Goal: Find specific page/section: Find specific page/section

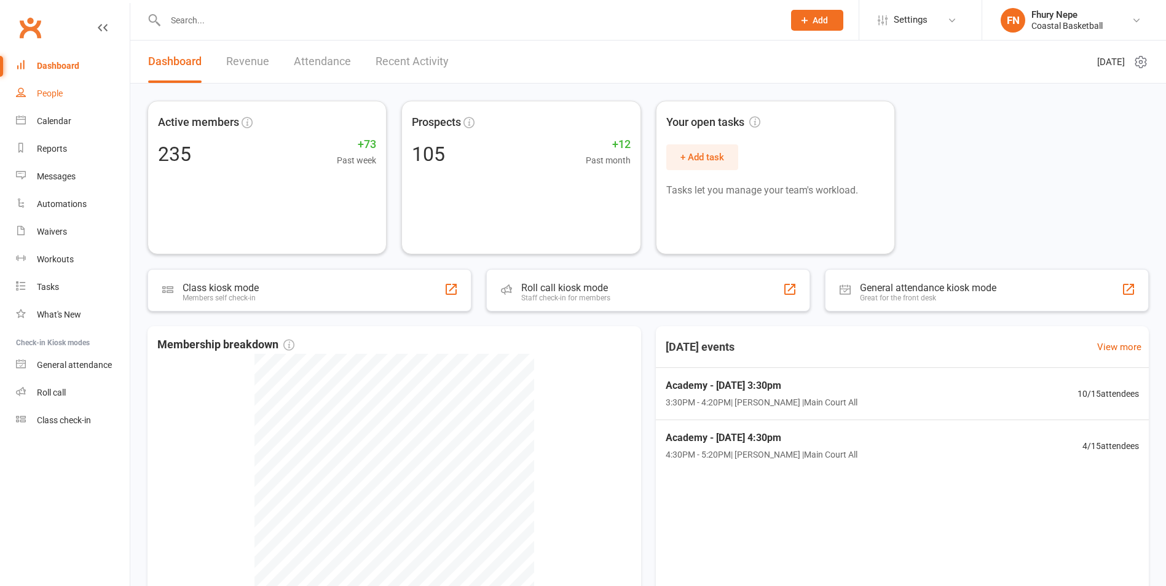
click at [44, 101] on link "People" at bounding box center [73, 94] width 114 height 28
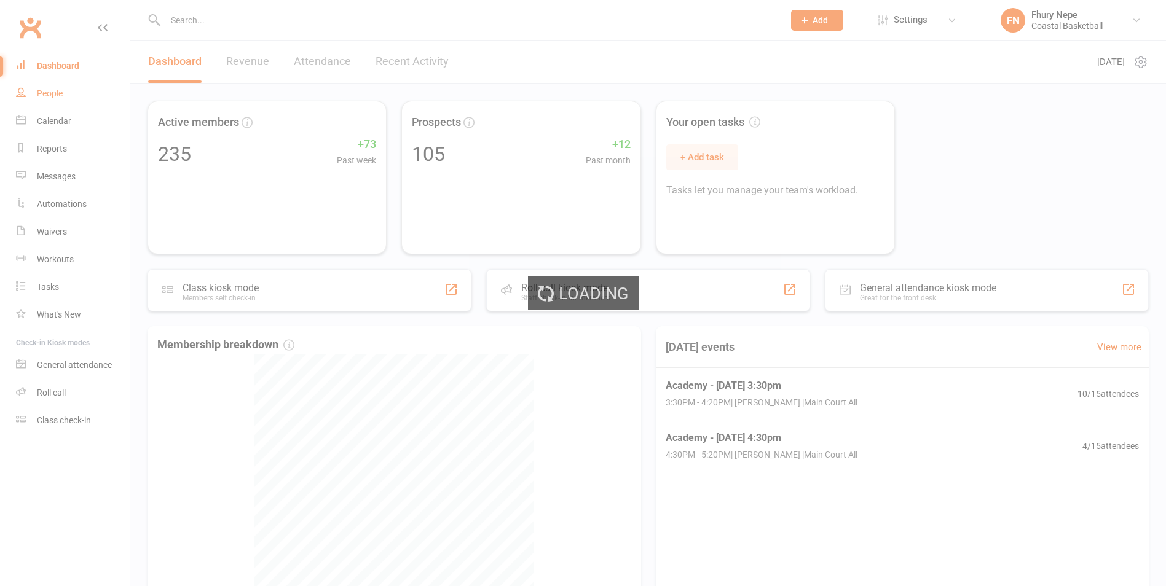
select select "100"
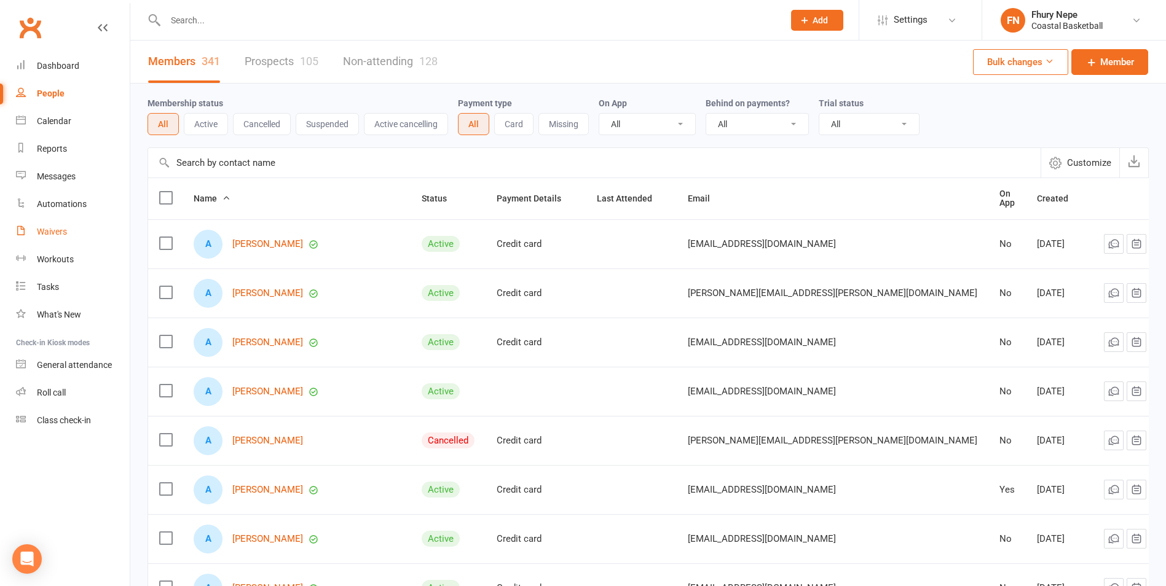
click at [42, 227] on div "Waivers" at bounding box center [52, 232] width 30 height 10
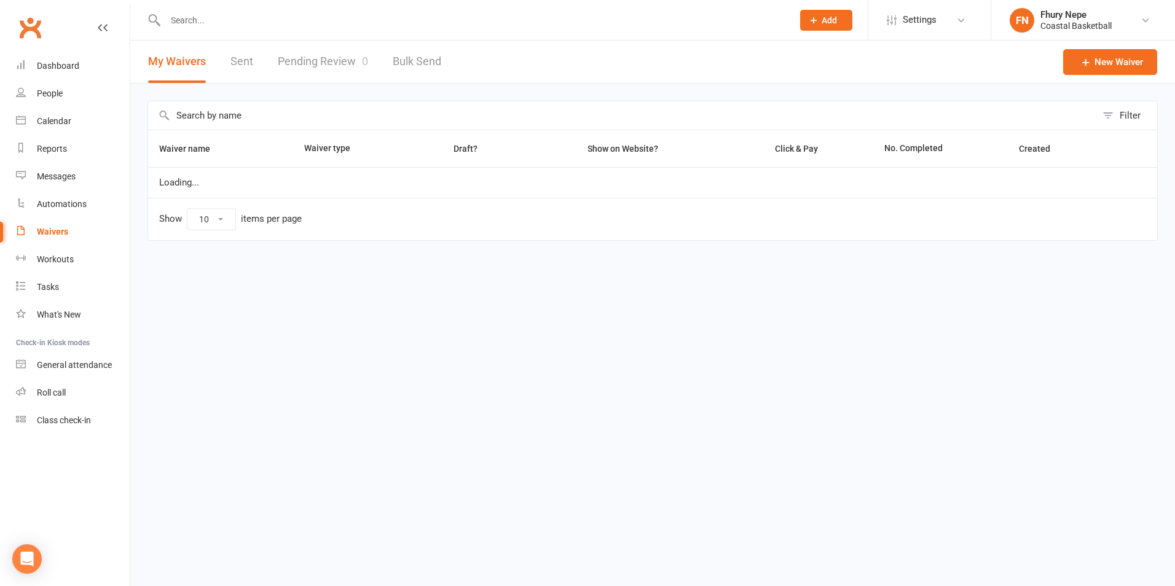
select select "100"
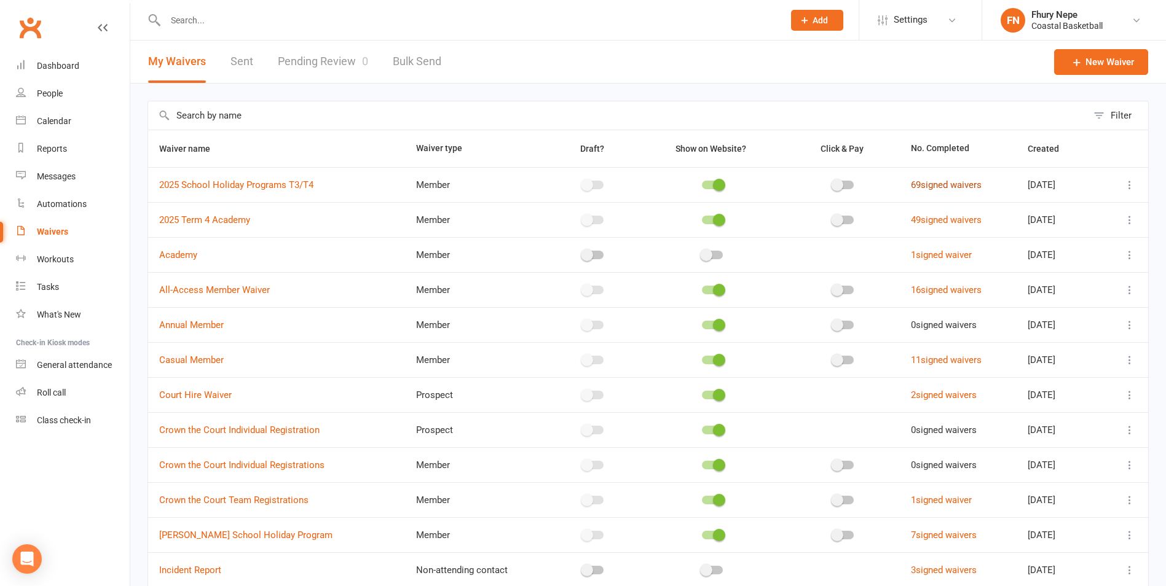
click at [967, 185] on link "69 signed waivers" at bounding box center [946, 184] width 71 height 11
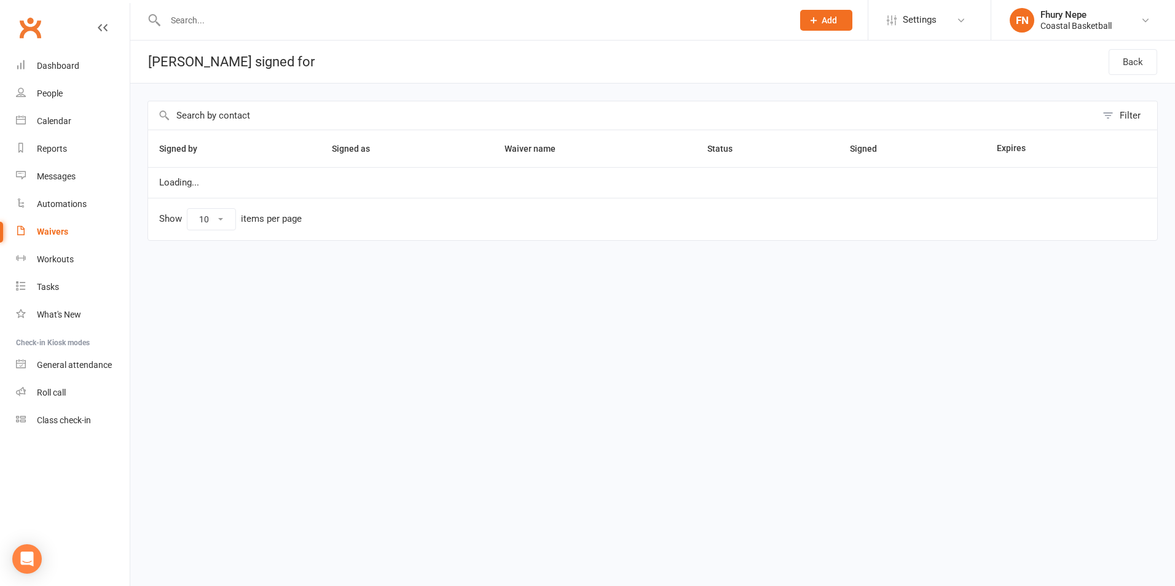
select select "100"
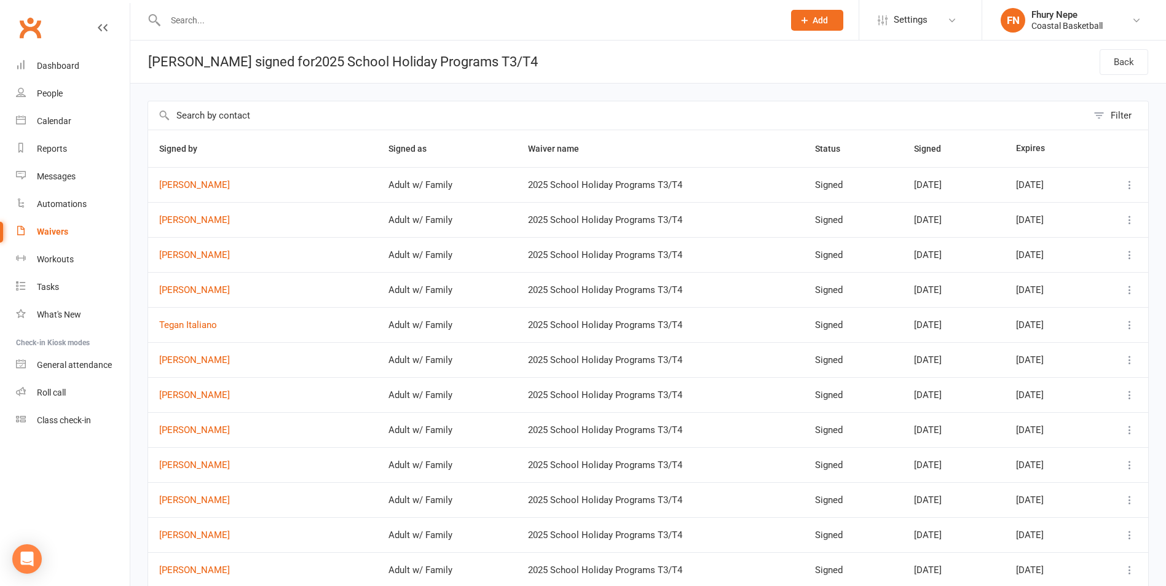
click at [190, 264] on td "[PERSON_NAME]" at bounding box center [262, 254] width 229 height 35
click at [190, 257] on link "[PERSON_NAME]" at bounding box center [262, 255] width 207 height 10
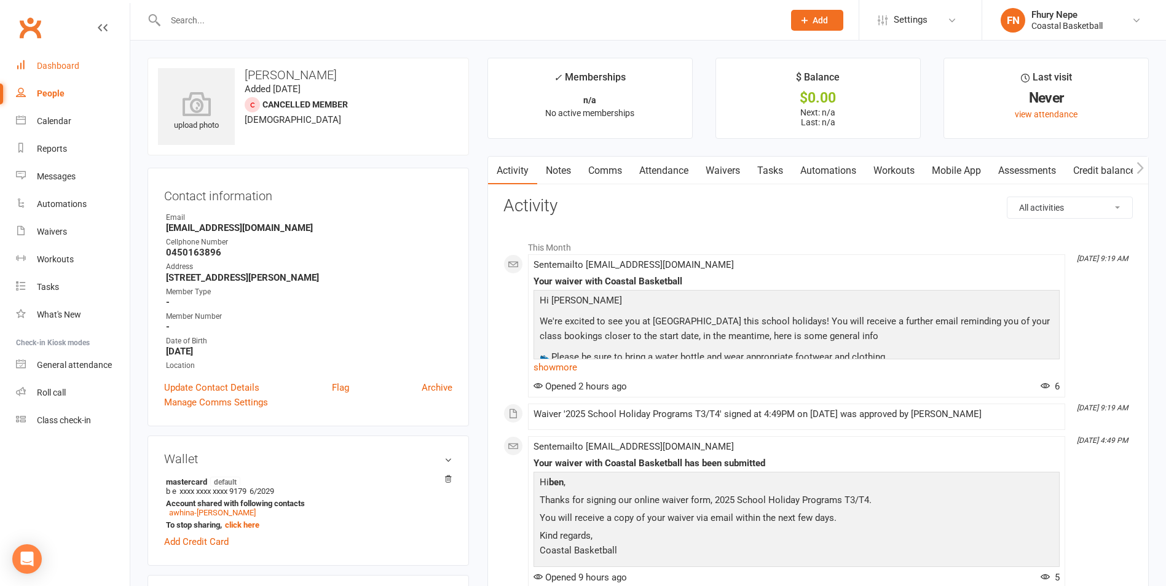
click at [71, 79] on link "Dashboard" at bounding box center [73, 66] width 114 height 28
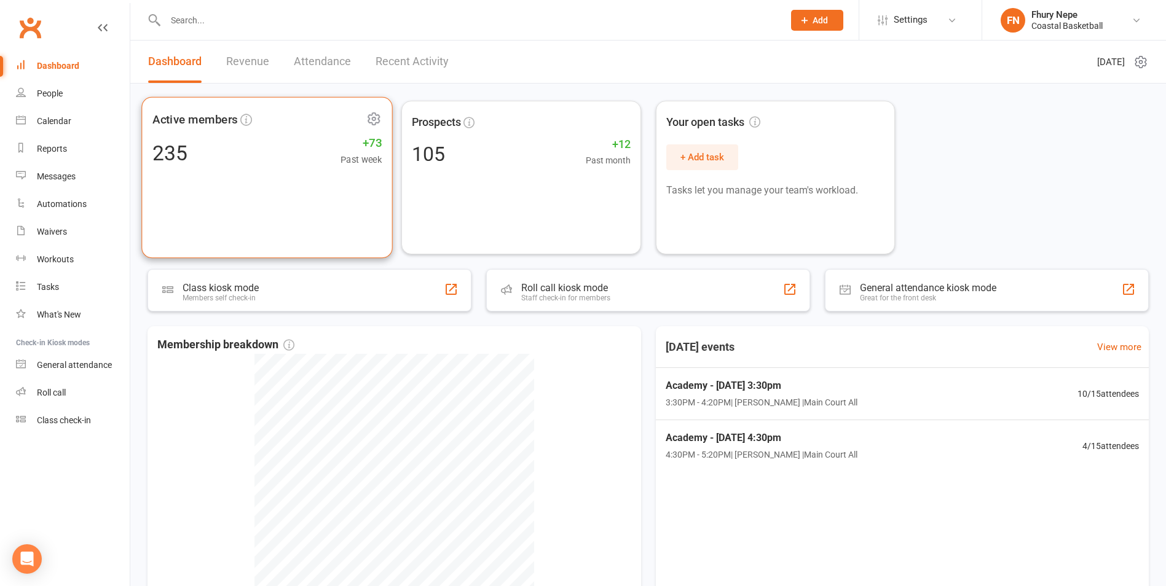
click at [342, 178] on div "Active members 235 +73 Past week" at bounding box center [266, 178] width 251 height 162
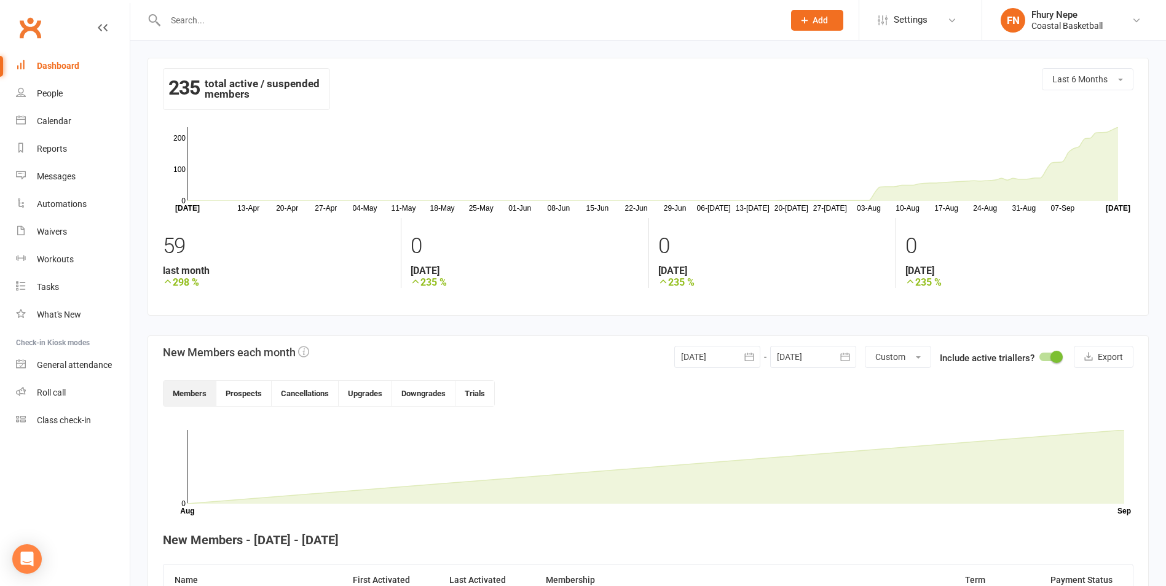
click at [102, 31] on icon at bounding box center [103, 28] width 10 height 10
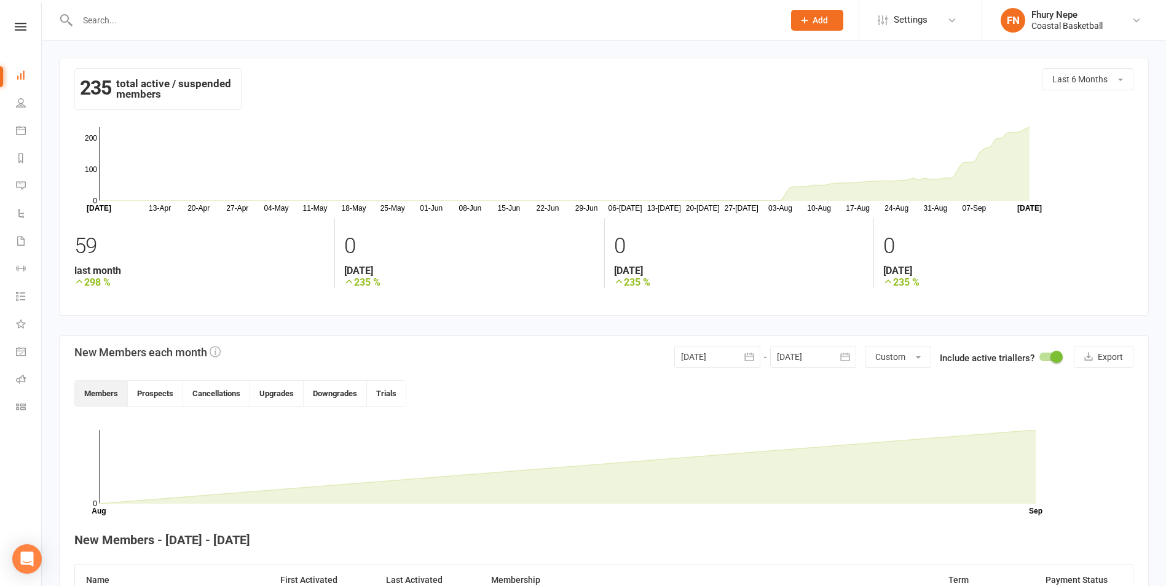
click at [118, 23] on input "text" at bounding box center [425, 20] width 702 height 17
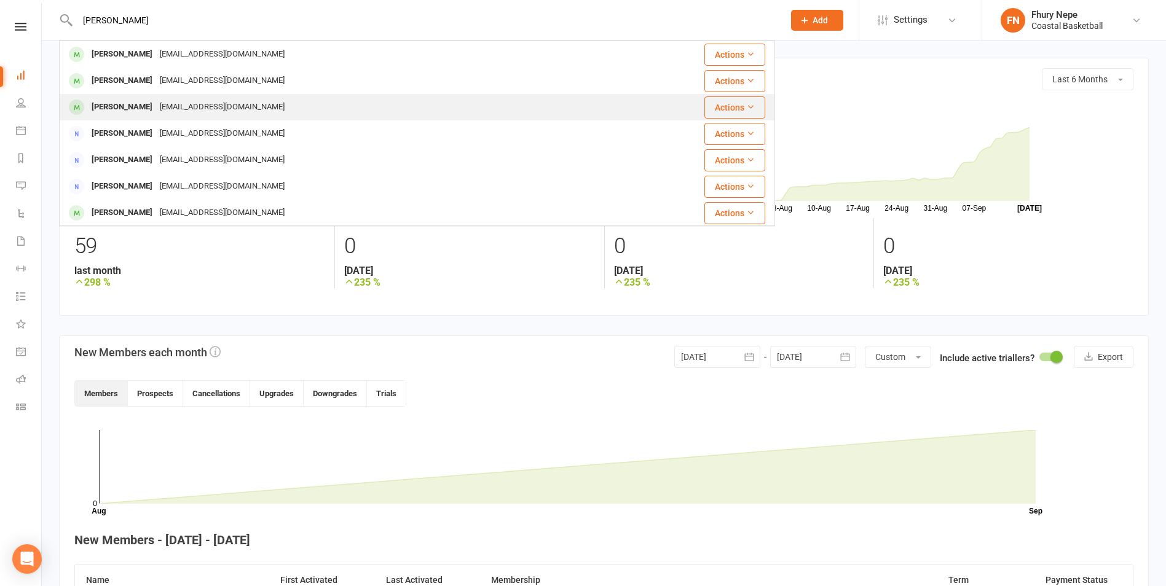
type input "[PERSON_NAME]"
click at [746, 105] on icon at bounding box center [750, 107] width 9 height 9
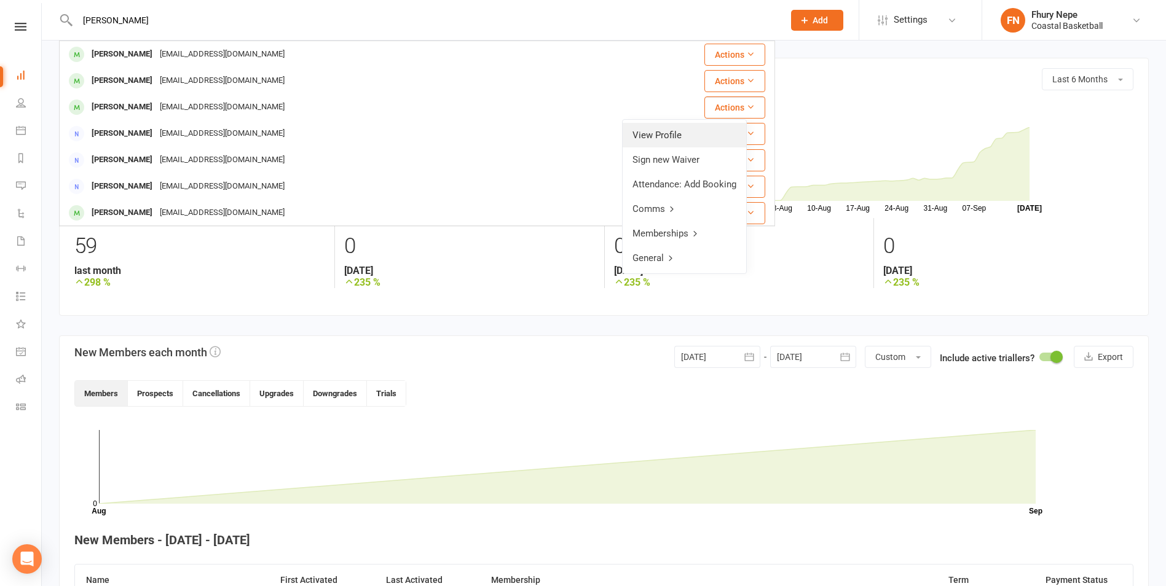
click at [696, 132] on link "View Profile" at bounding box center [684, 135] width 124 height 25
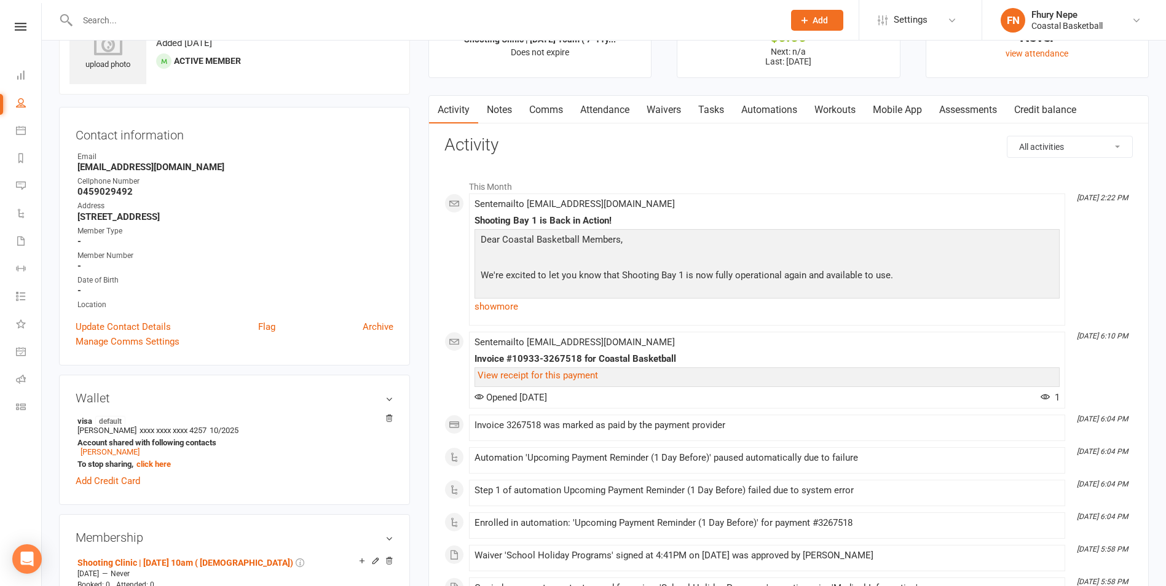
scroll to position [61, 0]
click at [521, 306] on link "show more" at bounding box center [766, 305] width 585 height 17
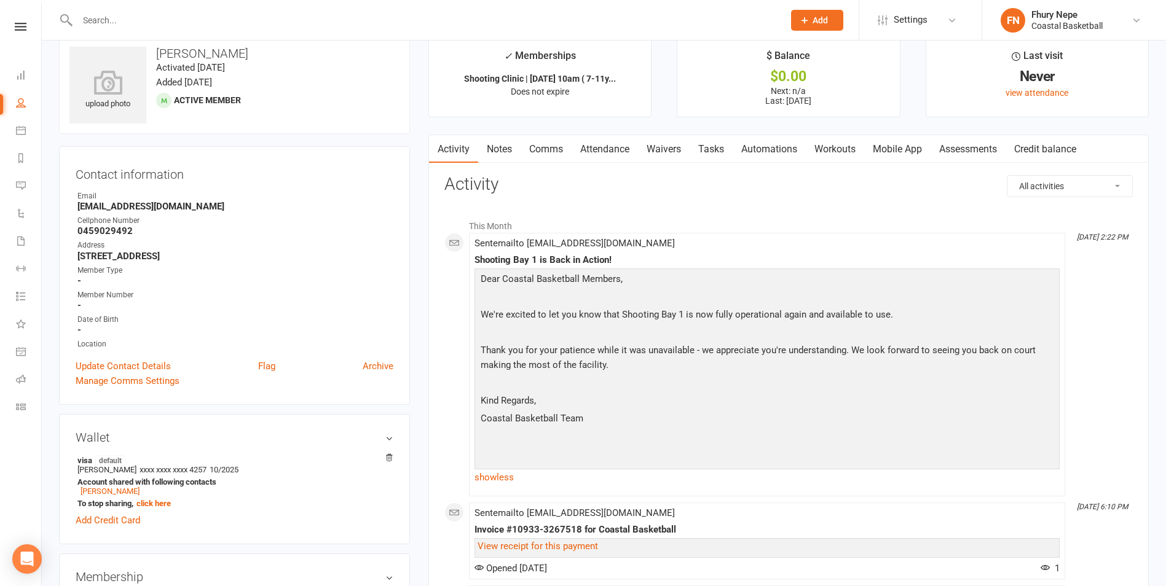
scroll to position [0, 0]
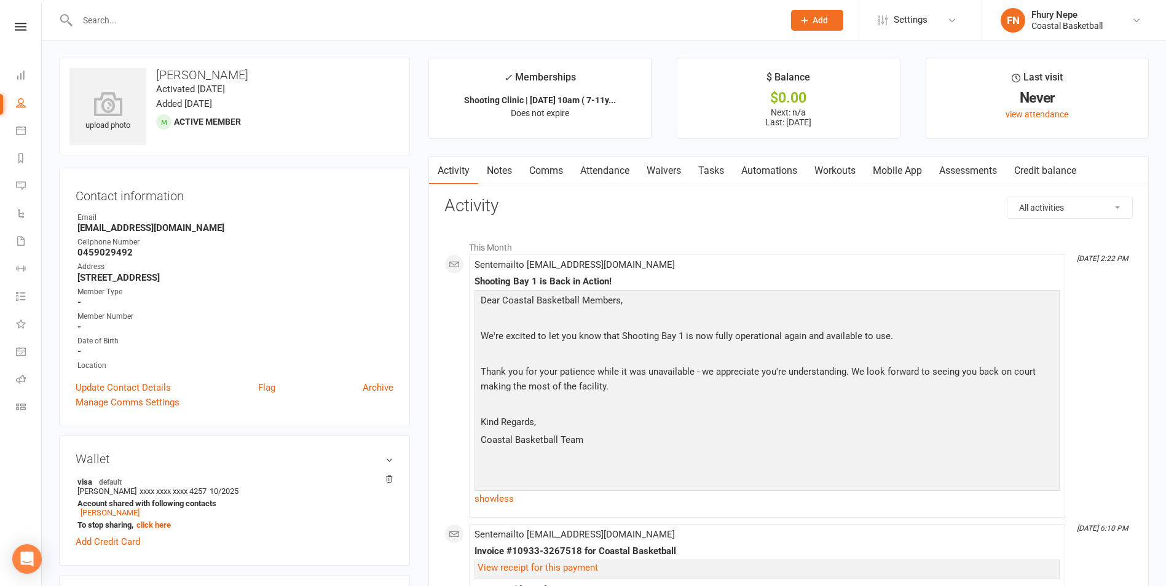
click at [511, 179] on link "Notes" at bounding box center [499, 171] width 42 height 28
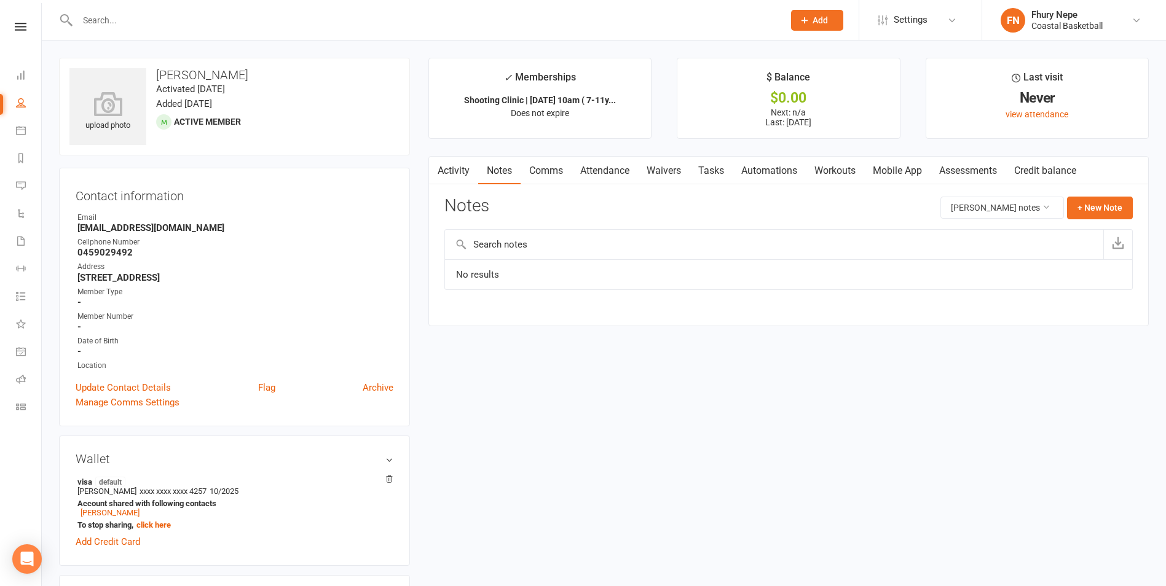
click at [550, 164] on link "Comms" at bounding box center [545, 171] width 51 height 28
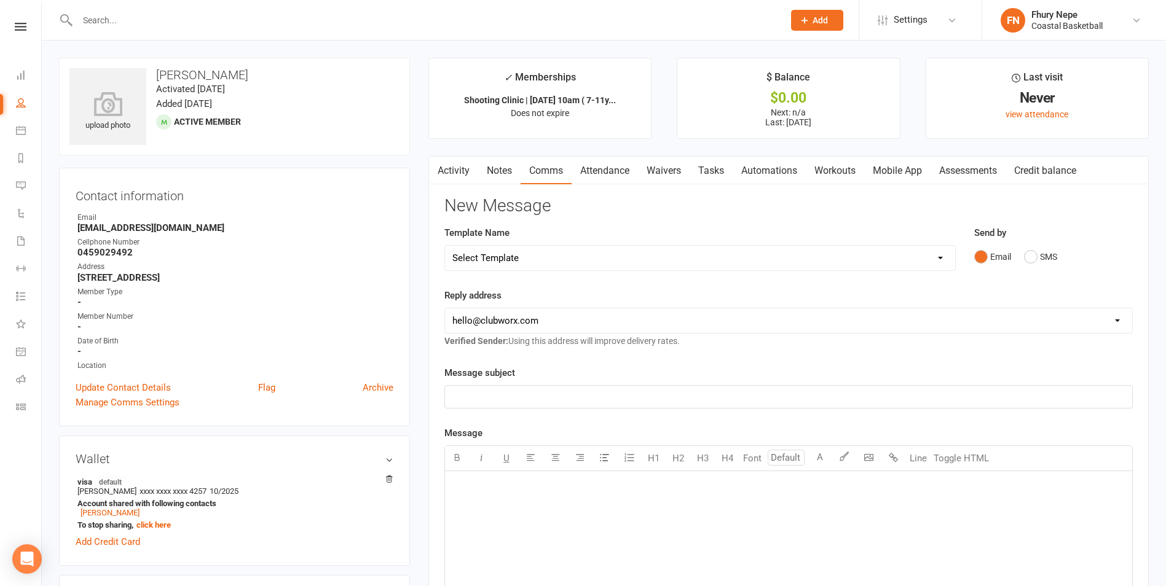
click at [606, 167] on link "Attendance" at bounding box center [604, 171] width 66 height 28
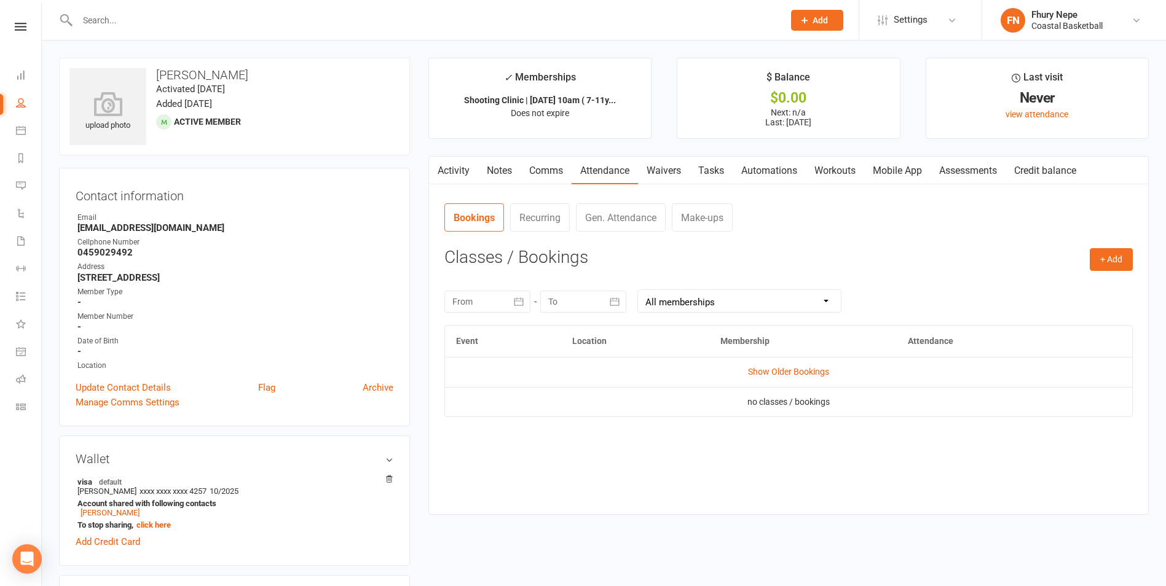
click at [469, 176] on link "Activity" at bounding box center [453, 171] width 49 height 28
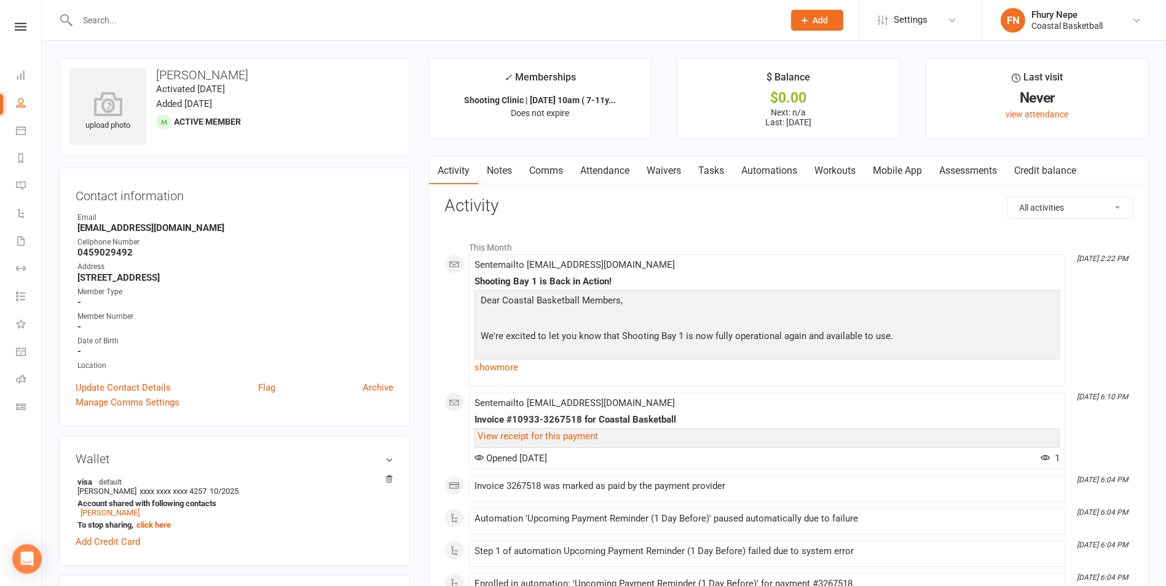
drag, startPoint x: 243, startPoint y: 275, endPoint x: 128, endPoint y: 288, distance: 114.9
click at [128, 288] on ul "Owner Email [EMAIL_ADDRESS][DOMAIN_NAME] Cellphone Number [PHONE_NUMBER] Addres…" at bounding box center [235, 292] width 318 height 160
drag, startPoint x: 128, startPoint y: 288, endPoint x: 281, endPoint y: 340, distance: 161.7
click at [281, 340] on div "Date of Birth" at bounding box center [235, 341] width 316 height 12
